Goal: Task Accomplishment & Management: Manage account settings

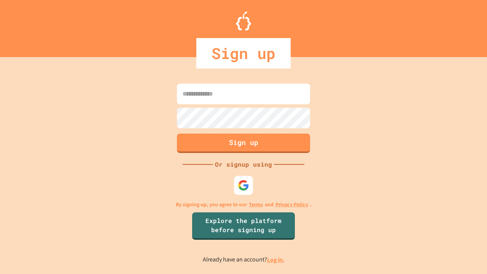
click at [276, 259] on link "Log in." at bounding box center [275, 260] width 17 height 8
